Goal: Find specific page/section: Find specific page/section

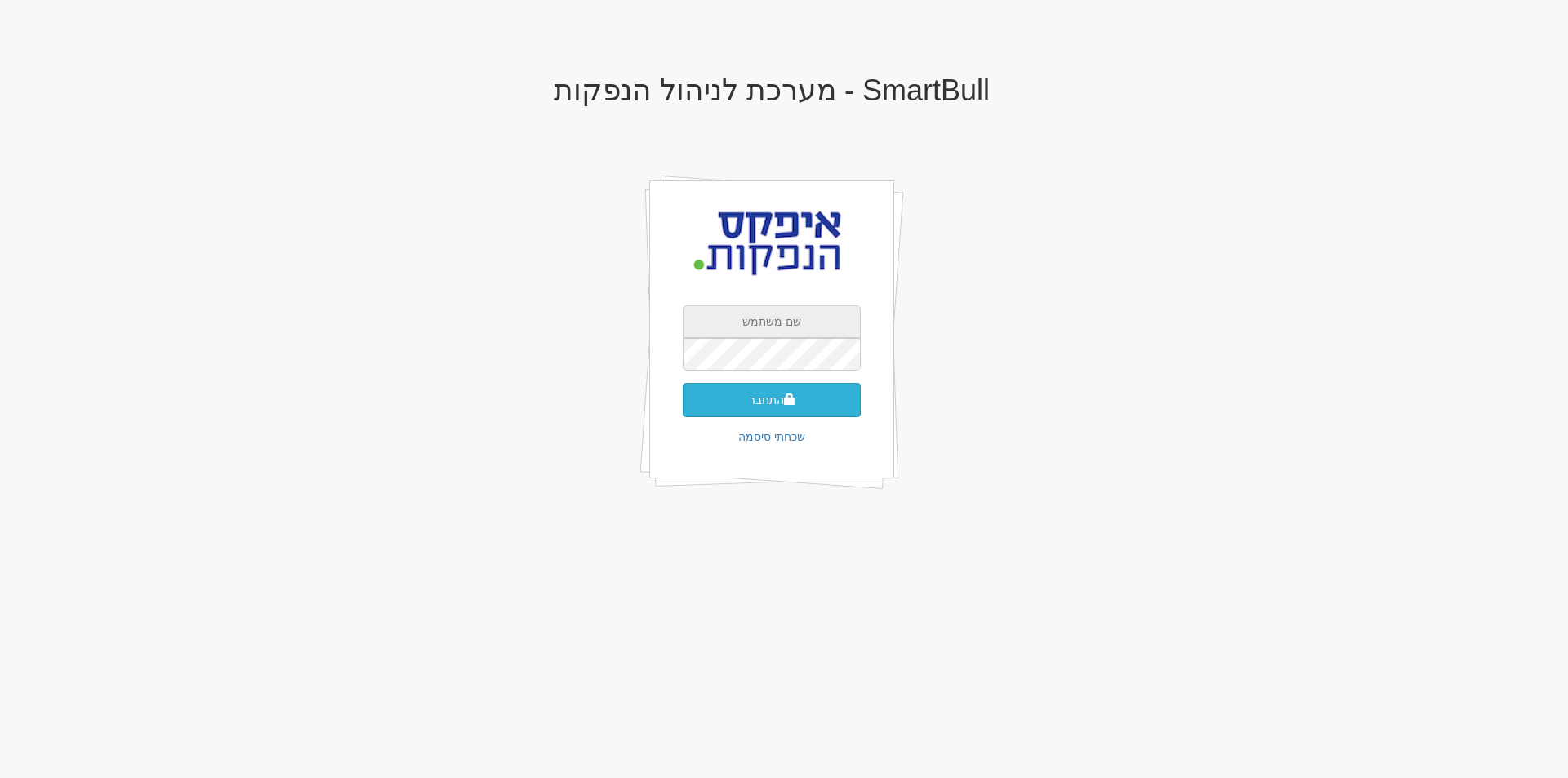
type input "aharons@apex-md.co.il"
click at [771, 402] on button "התחבר" at bounding box center [772, 400] width 178 height 35
type input "972681"
drag, startPoint x: 737, startPoint y: 408, endPoint x: 751, endPoint y: 409, distance: 14.0
click at [744, 408] on button "התחבר" at bounding box center [772, 424] width 178 height 35
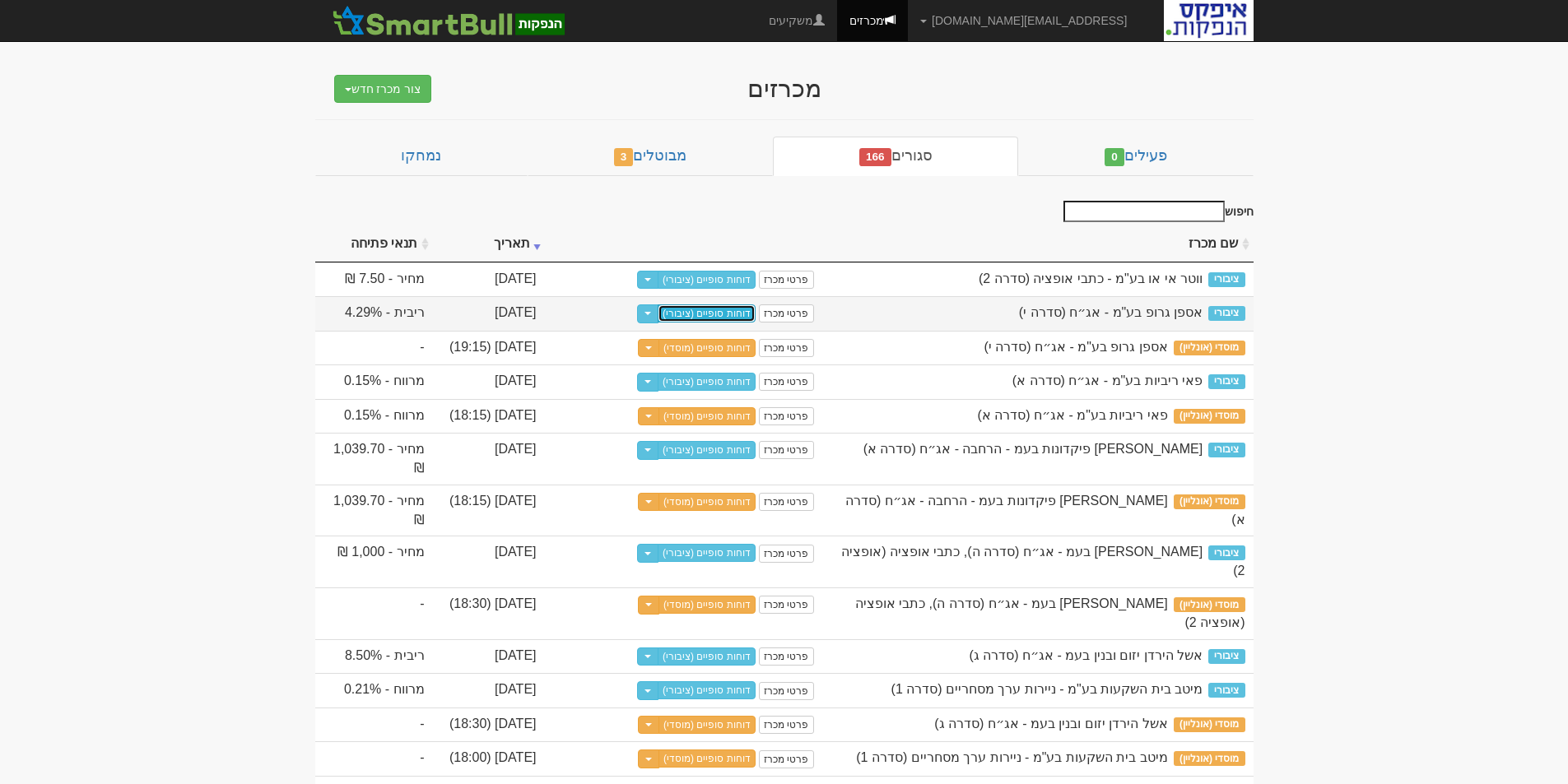
click at [715, 320] on link "דוחות סופיים (ציבורי)" at bounding box center [707, 313] width 98 height 18
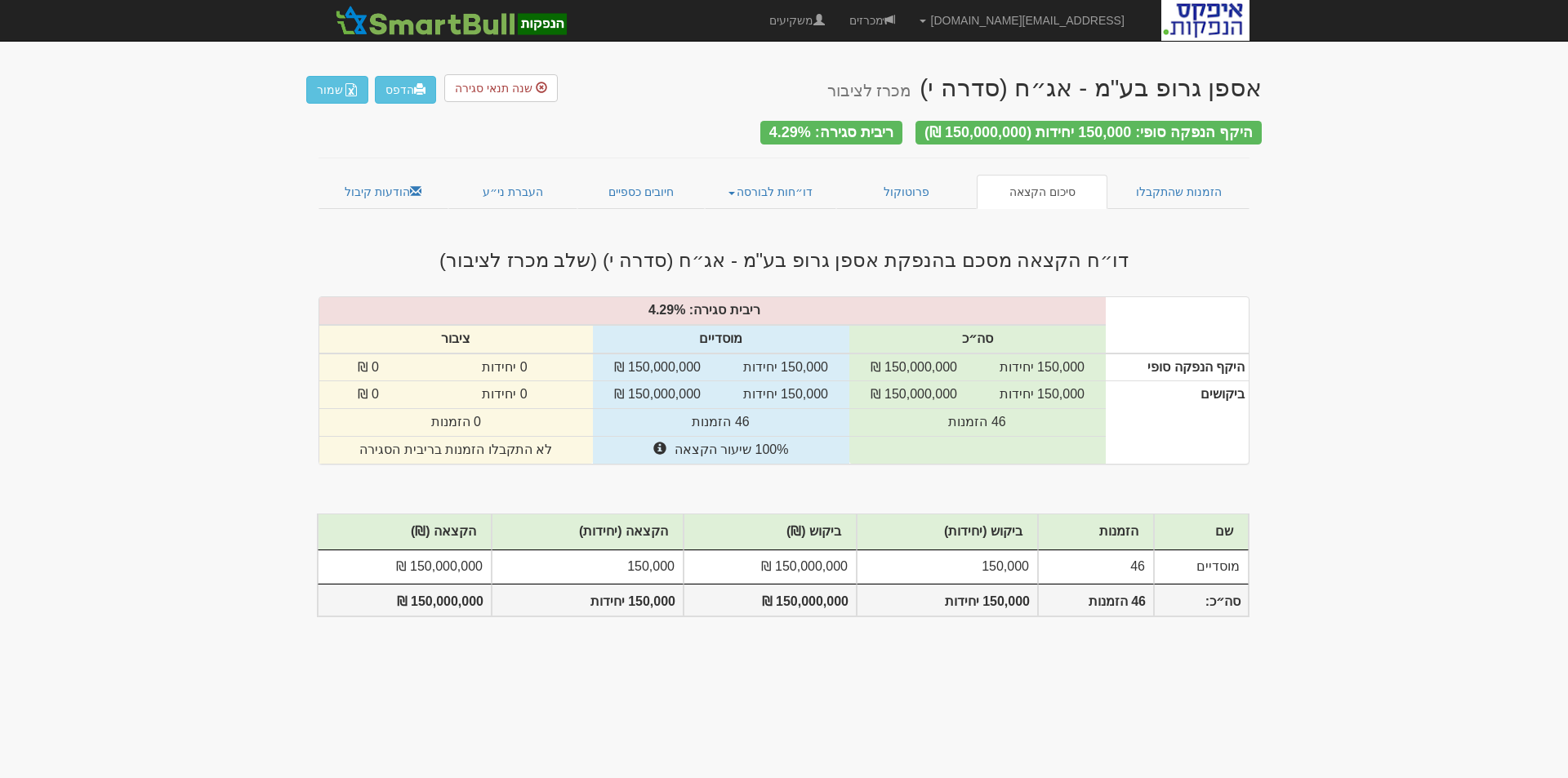
click at [1479, 737] on body "[EMAIL_ADDRESS][DOMAIN_NAME] הגדרות חשבונות הנפקה תבניות הודעות קיבול X" at bounding box center [784, 389] width 1568 height 778
